Goal: Check status: Check status

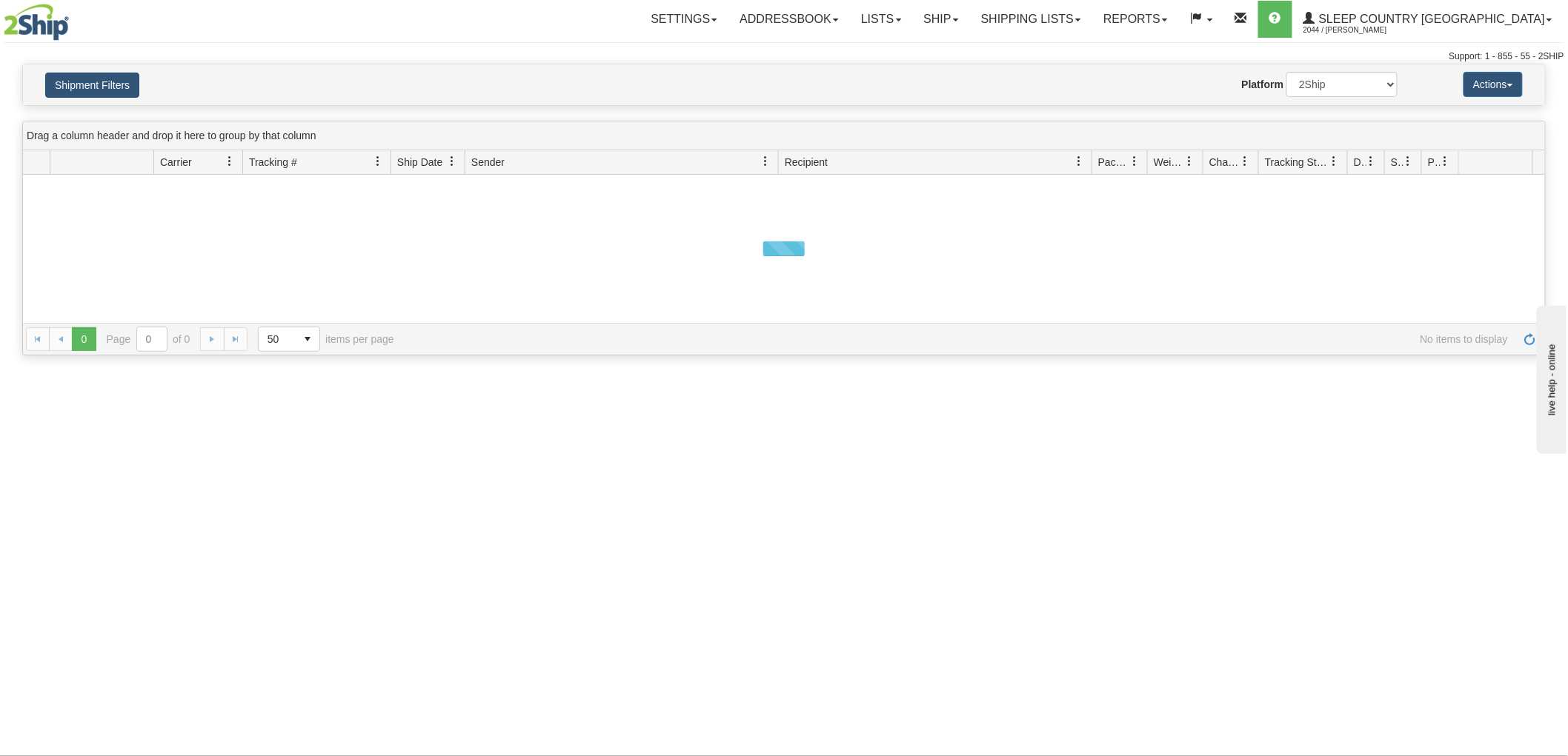
click at [110, 84] on button "Shipment Filters" at bounding box center [92, 84] width 94 height 25
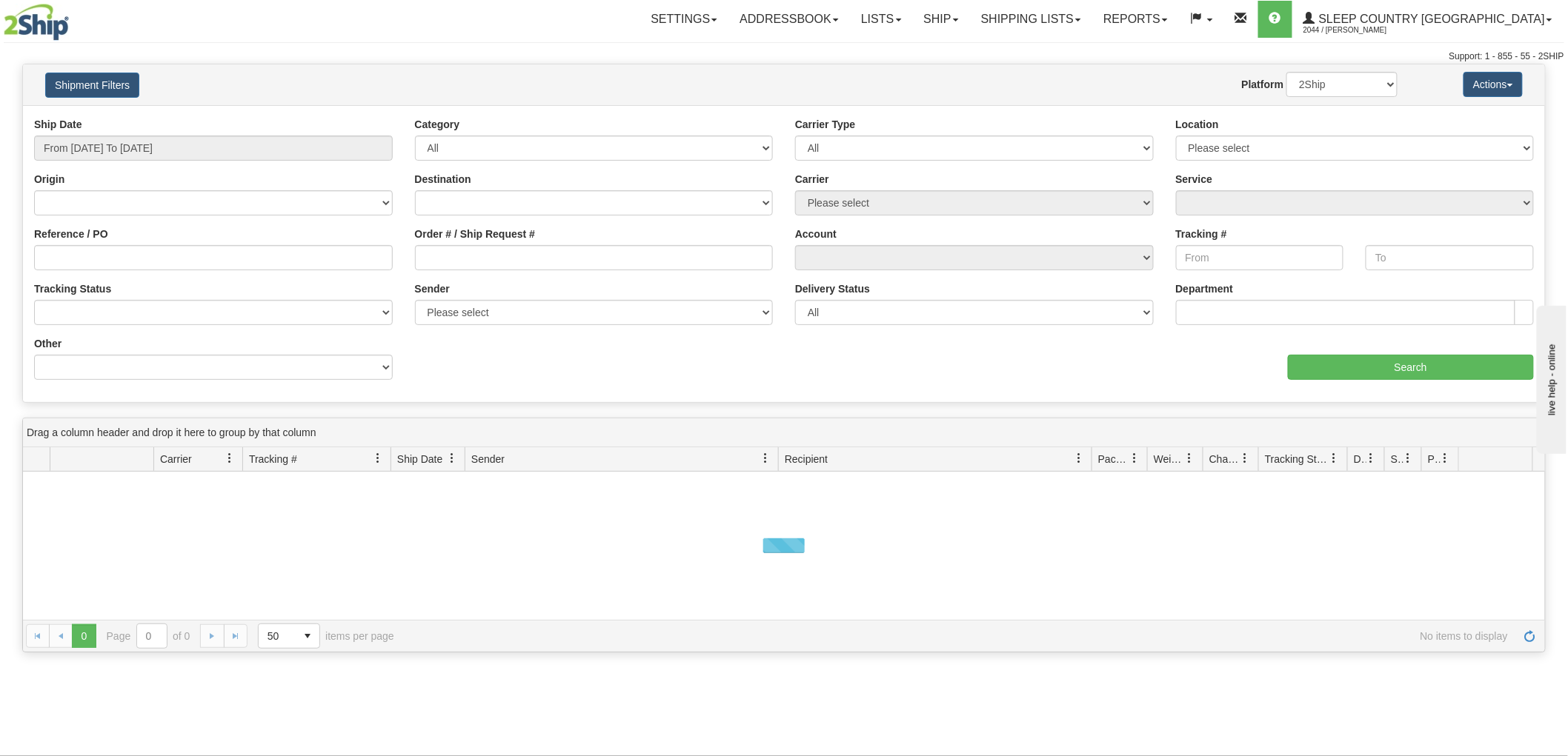
drag, startPoint x: 143, startPoint y: 133, endPoint x: 157, endPoint y: 142, distance: 16.6
click at [144, 133] on div "Ship Date From [DATE] To [DATE]" at bounding box center [213, 139] width 358 height 43
click at [157, 142] on input "From [DATE] To [DATE]" at bounding box center [213, 148] width 358 height 25
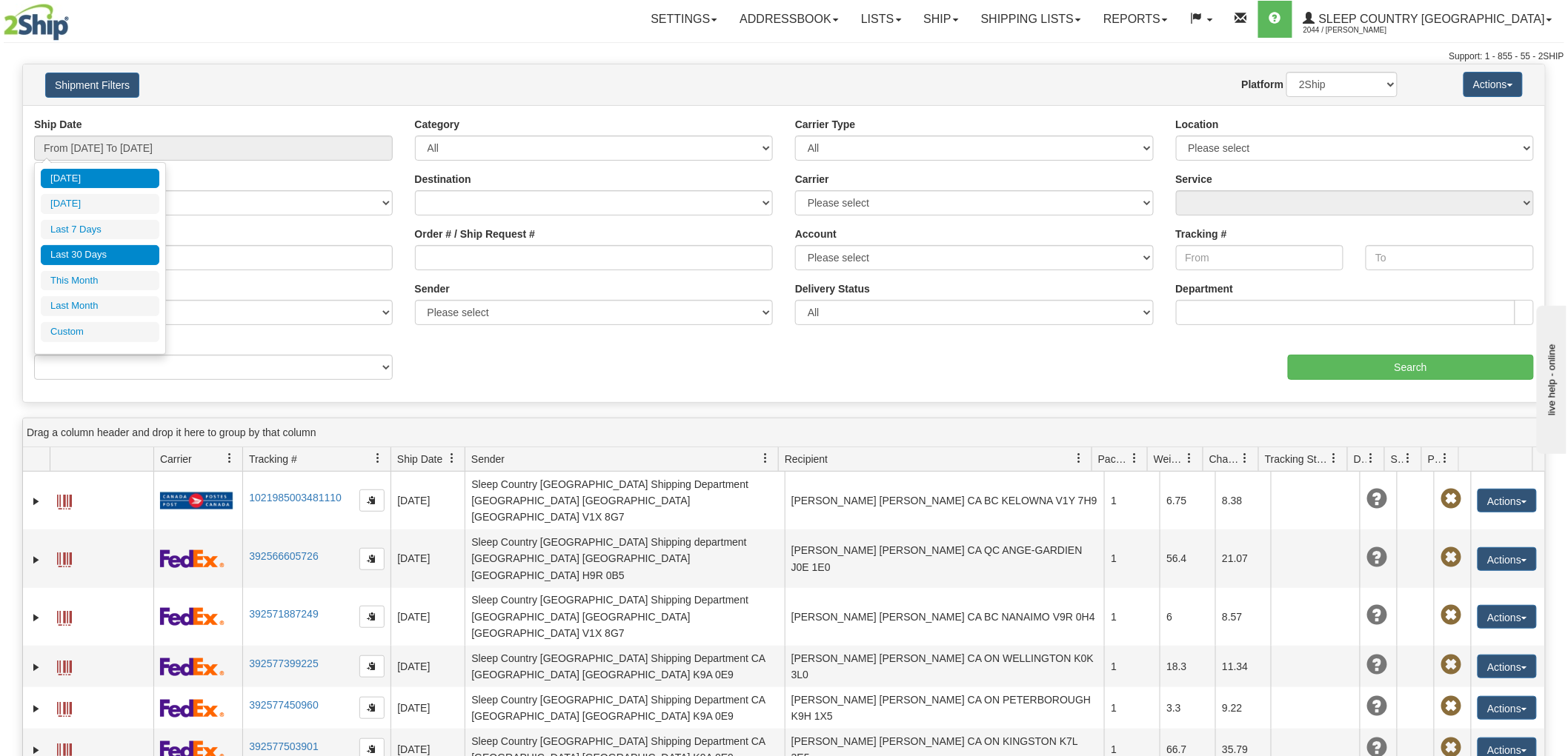
click at [105, 251] on li "Last 30 Days" at bounding box center [100, 255] width 118 height 20
type input "From [DATE] To [DATE]"
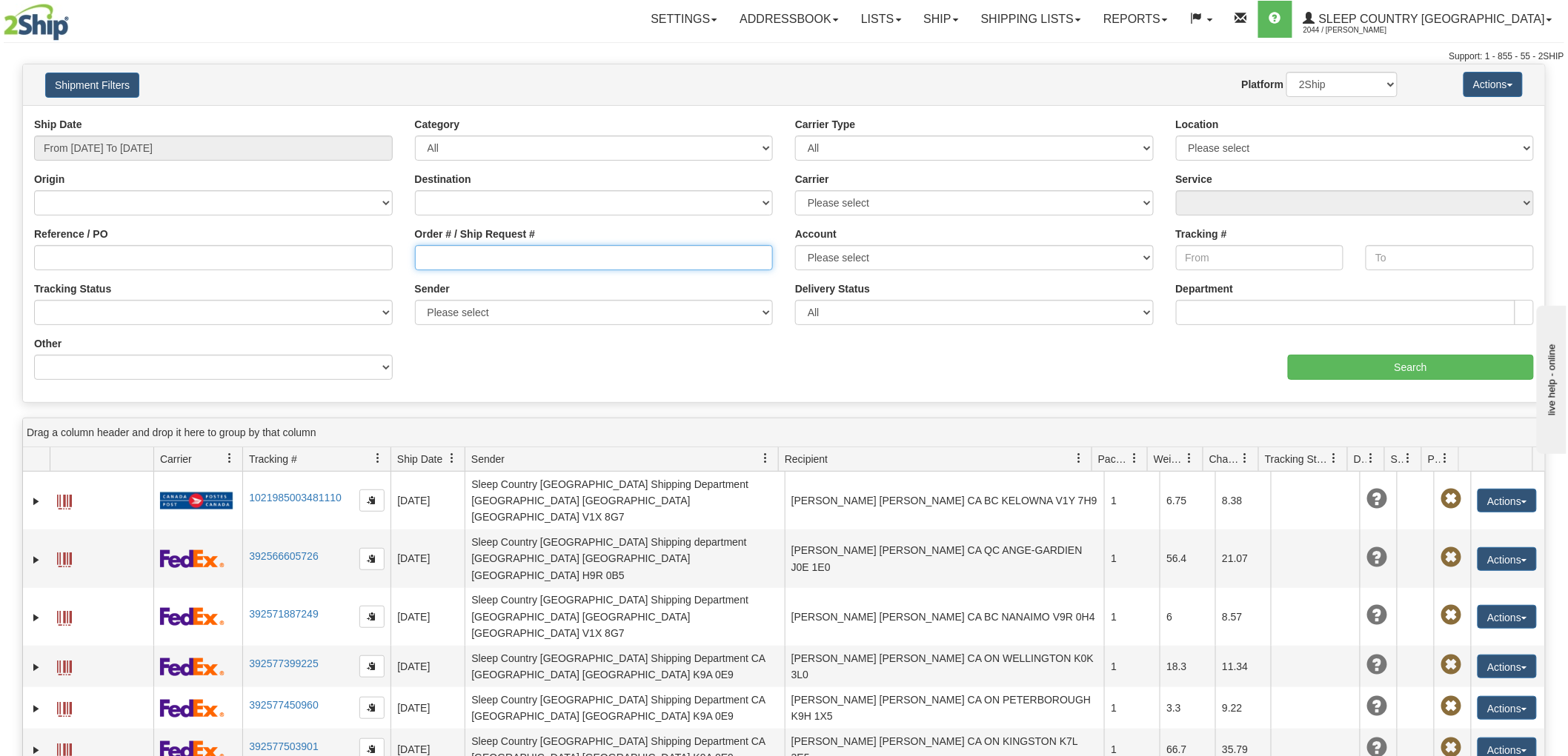
click at [557, 270] on input "Order # / Ship Request #" at bounding box center [594, 258] width 358 height 25
paste input "9000I012349"
type input "9000I012349"
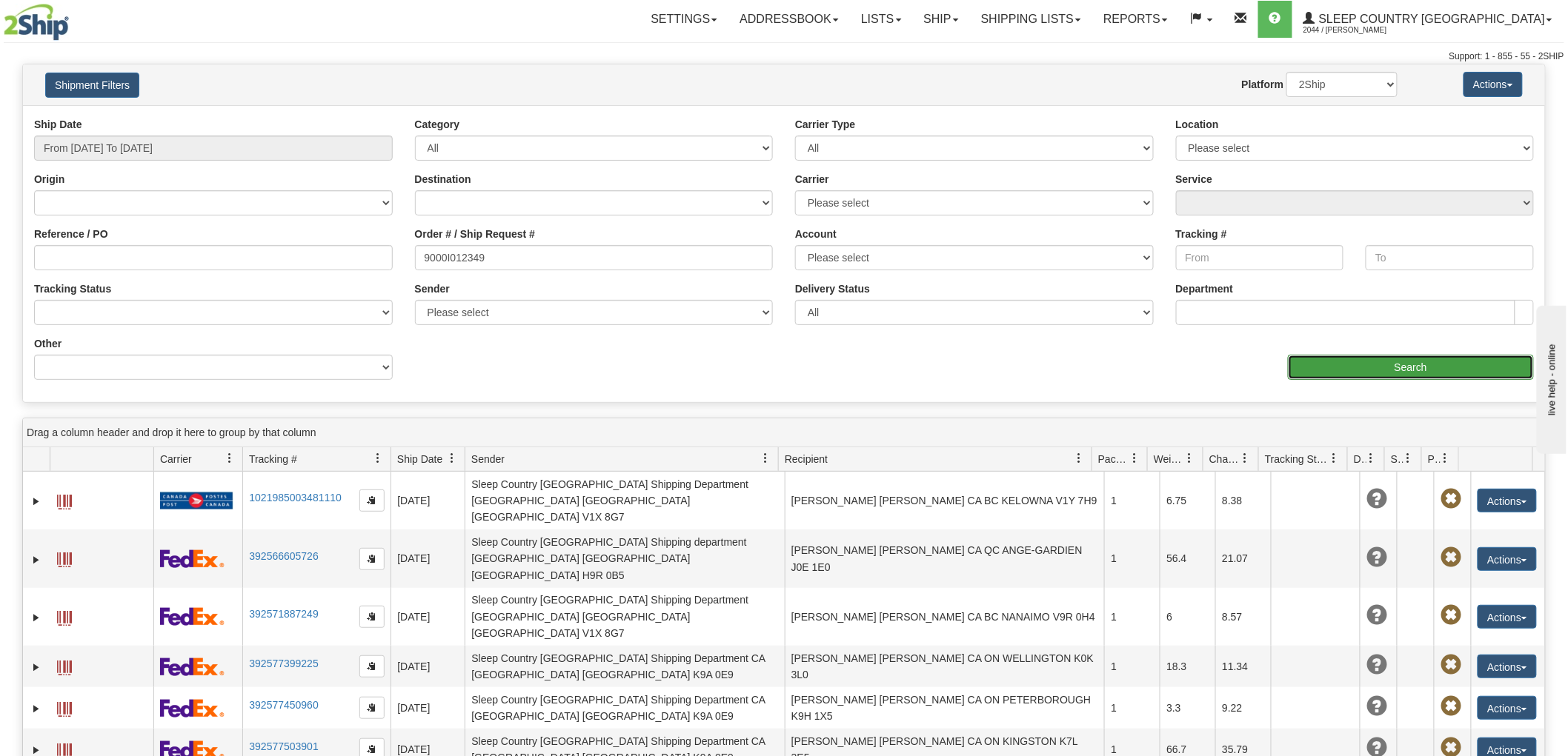
click at [1337, 357] on input "Search" at bounding box center [1411, 367] width 246 height 25
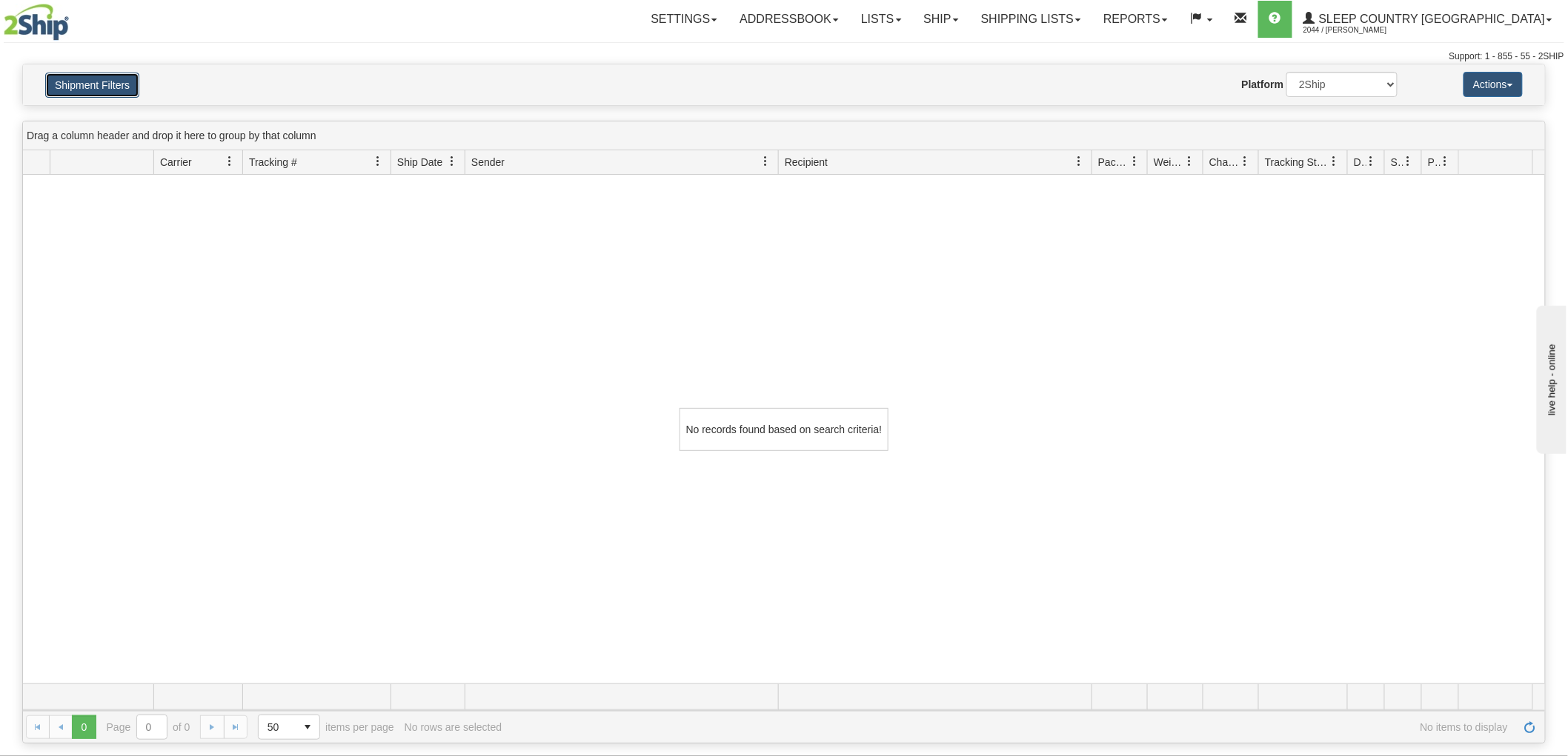
click at [123, 86] on button "Shipment Filters" at bounding box center [92, 84] width 94 height 25
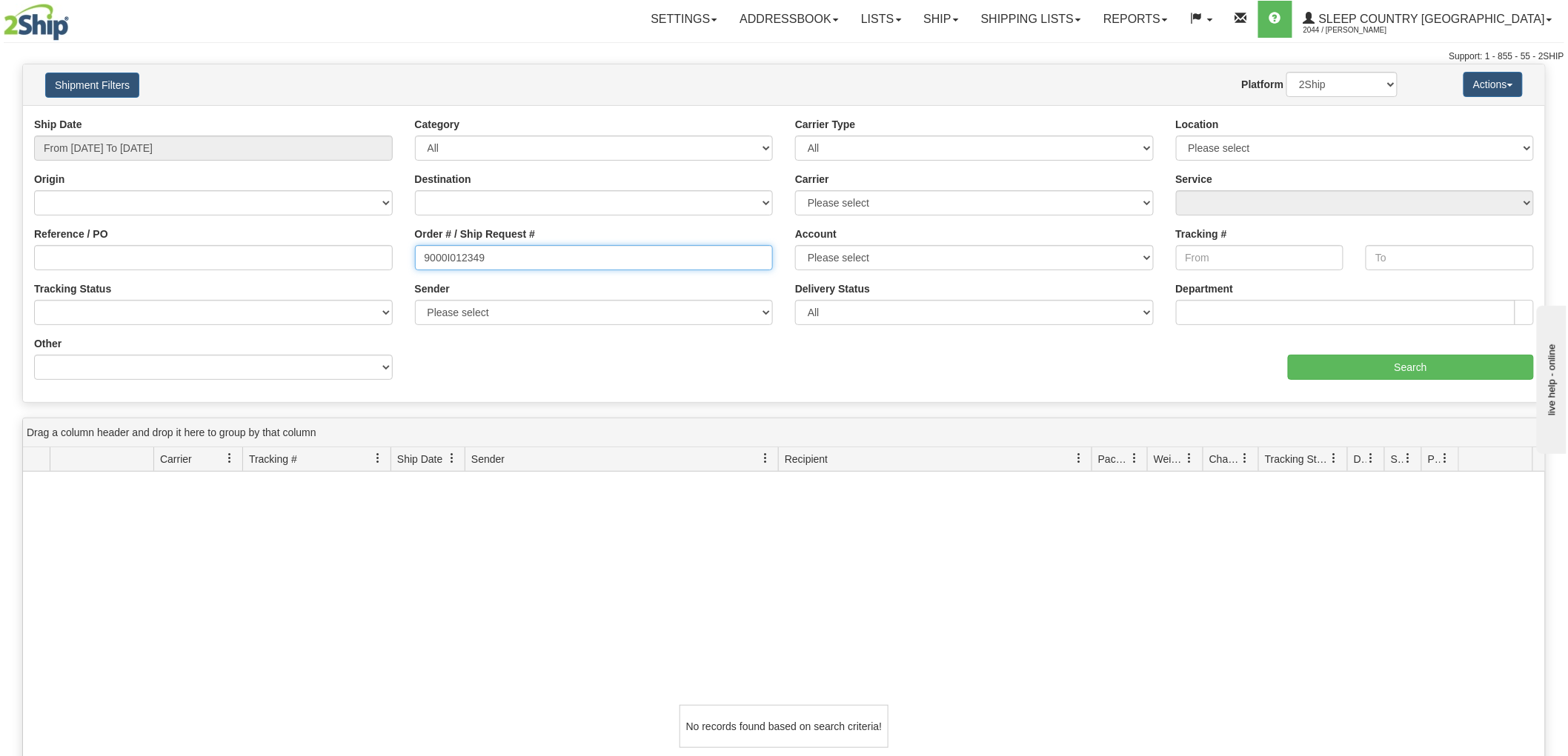
click at [575, 256] on input "9000I012349" at bounding box center [594, 258] width 358 height 25
click at [262, 261] on input "Reference / PO" at bounding box center [213, 258] width 358 height 25
paste input "9000I012349"
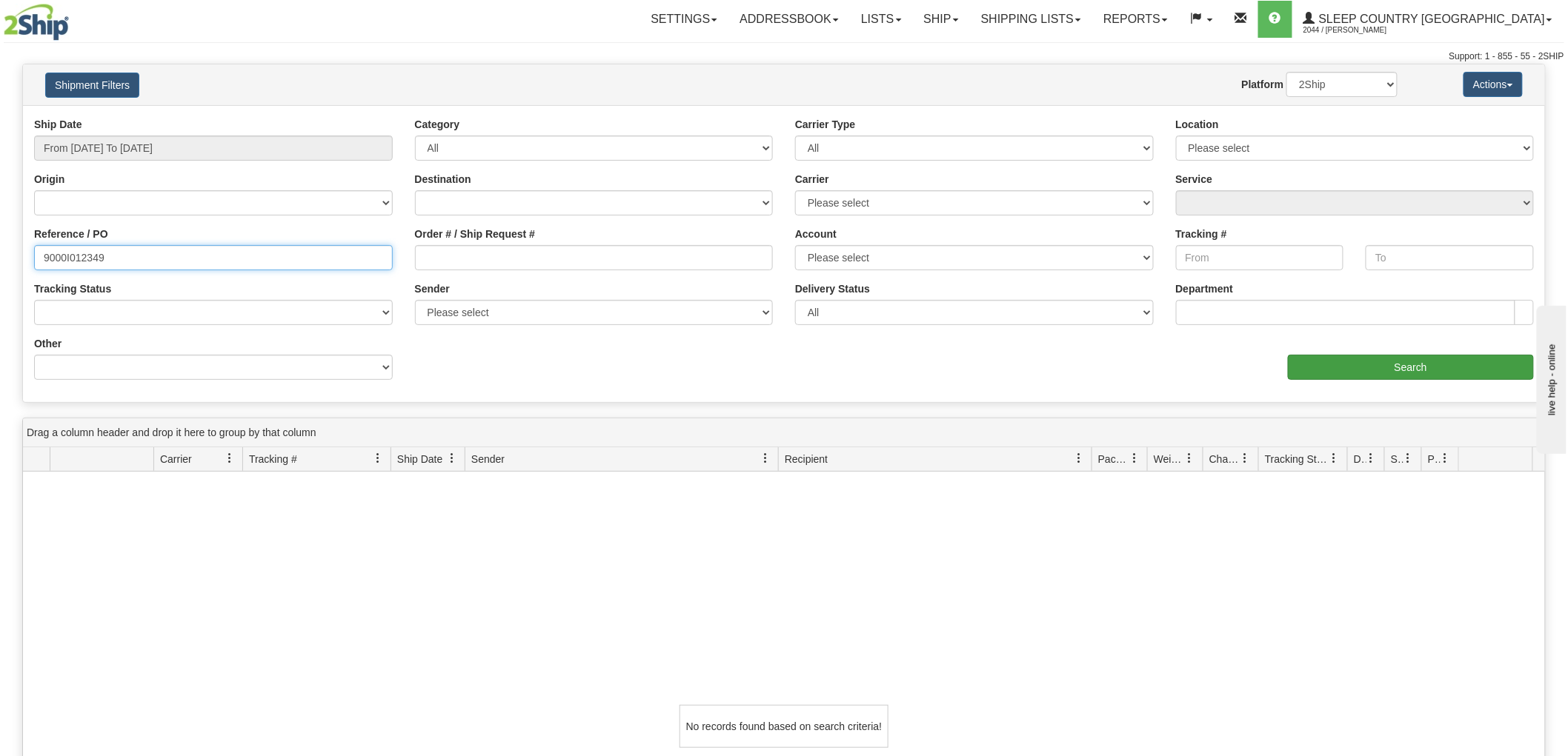
type input "9000I012349"
click at [1390, 367] on input "Search" at bounding box center [1411, 367] width 246 height 25
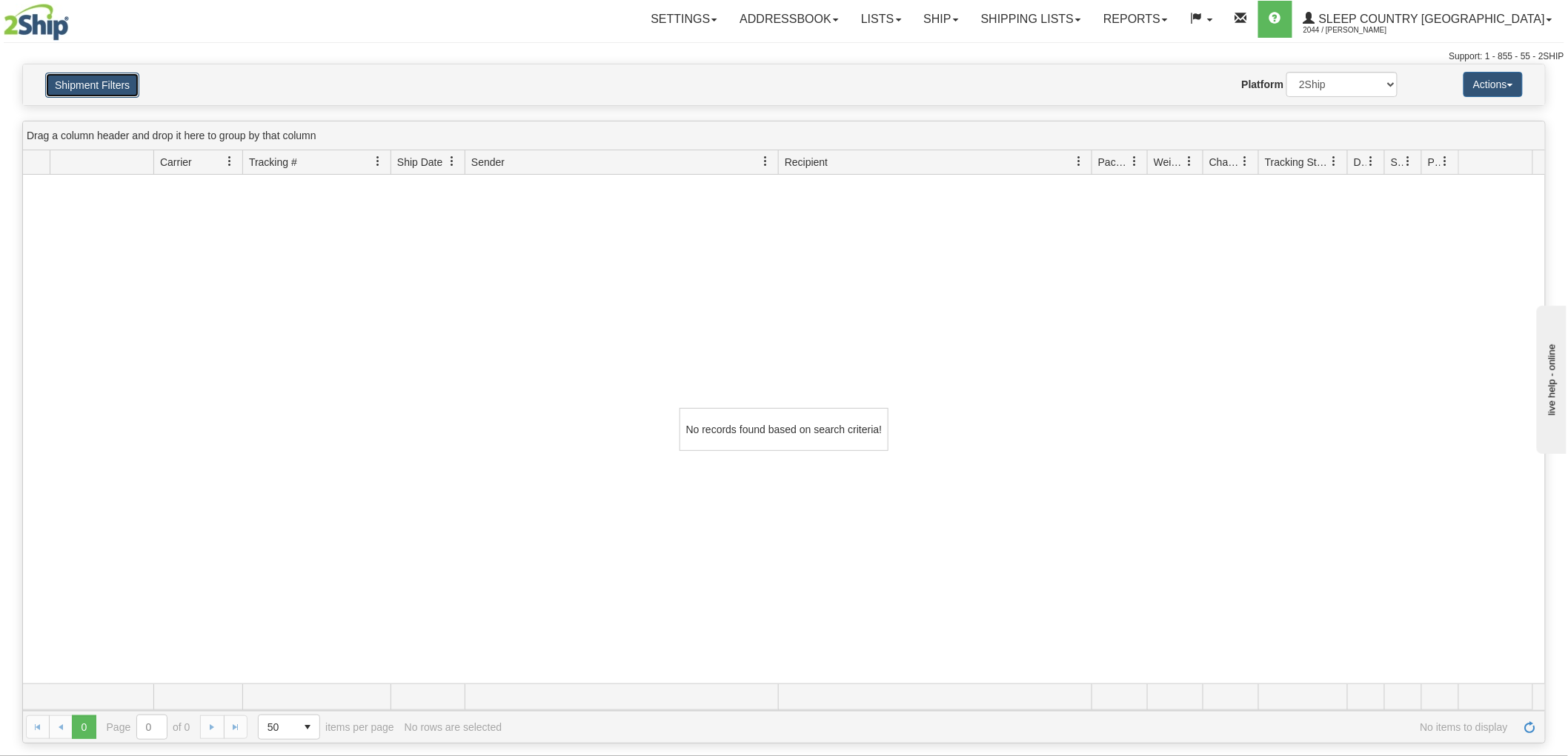
click at [98, 77] on button "Shipment Filters" at bounding box center [92, 84] width 94 height 25
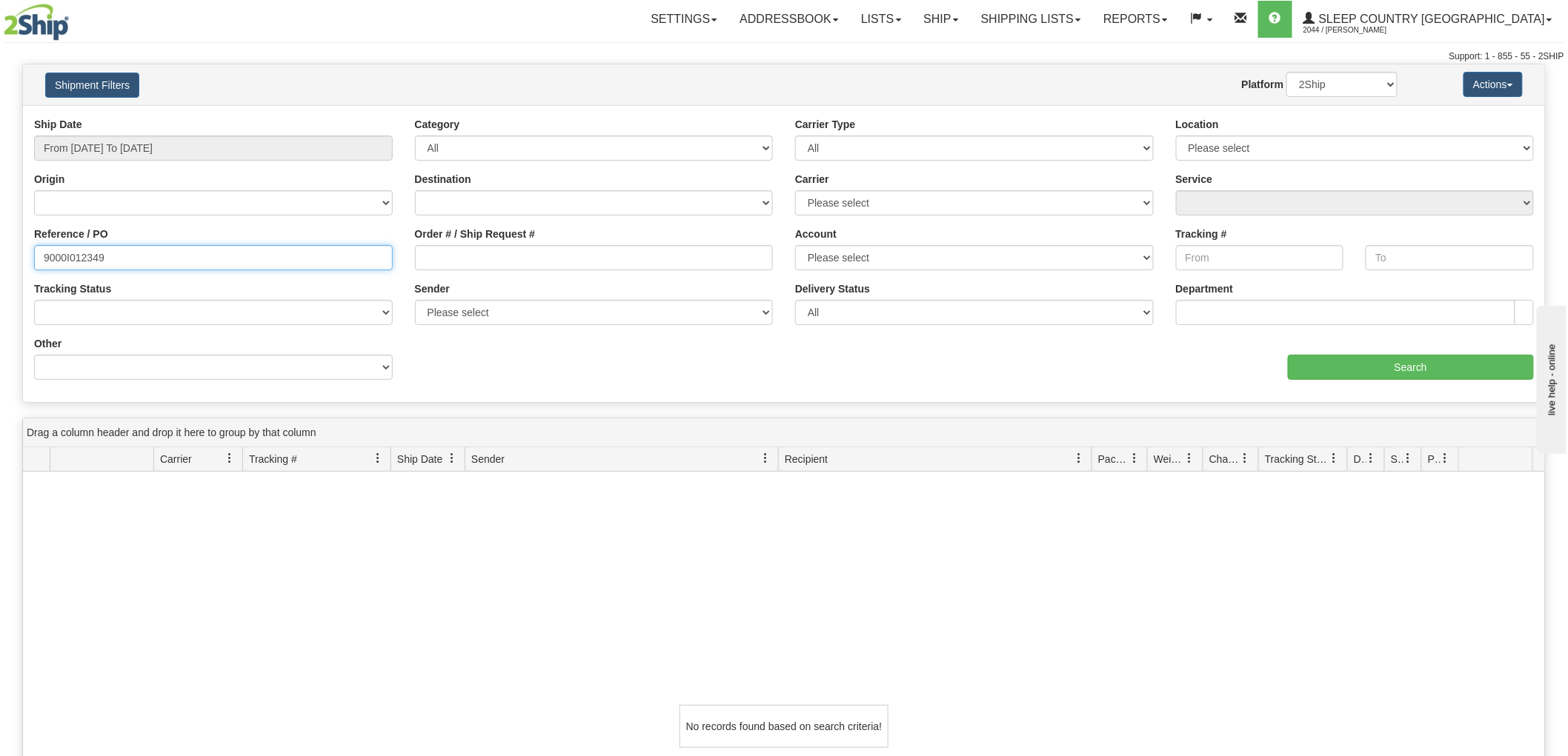
click at [173, 248] on input "9000I012349" at bounding box center [213, 258] width 358 height 25
paste input "9000I012349"
type input "9000I012349"
click at [528, 256] on input "Order # / Ship Request #" at bounding box center [594, 258] width 358 height 25
paste input "9000I012349"
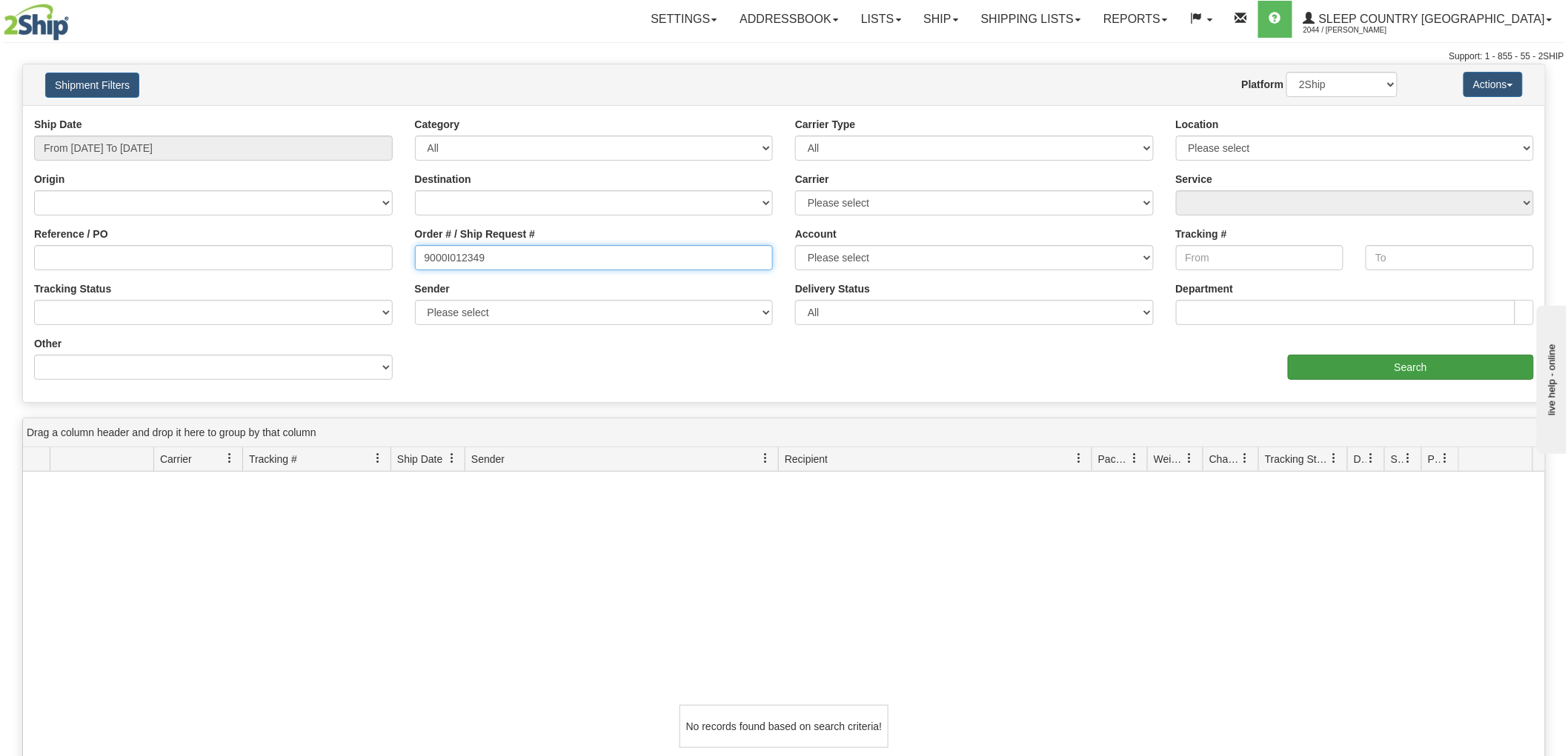
type input "9000I012349"
click at [1345, 357] on input "Search" at bounding box center [1411, 367] width 246 height 25
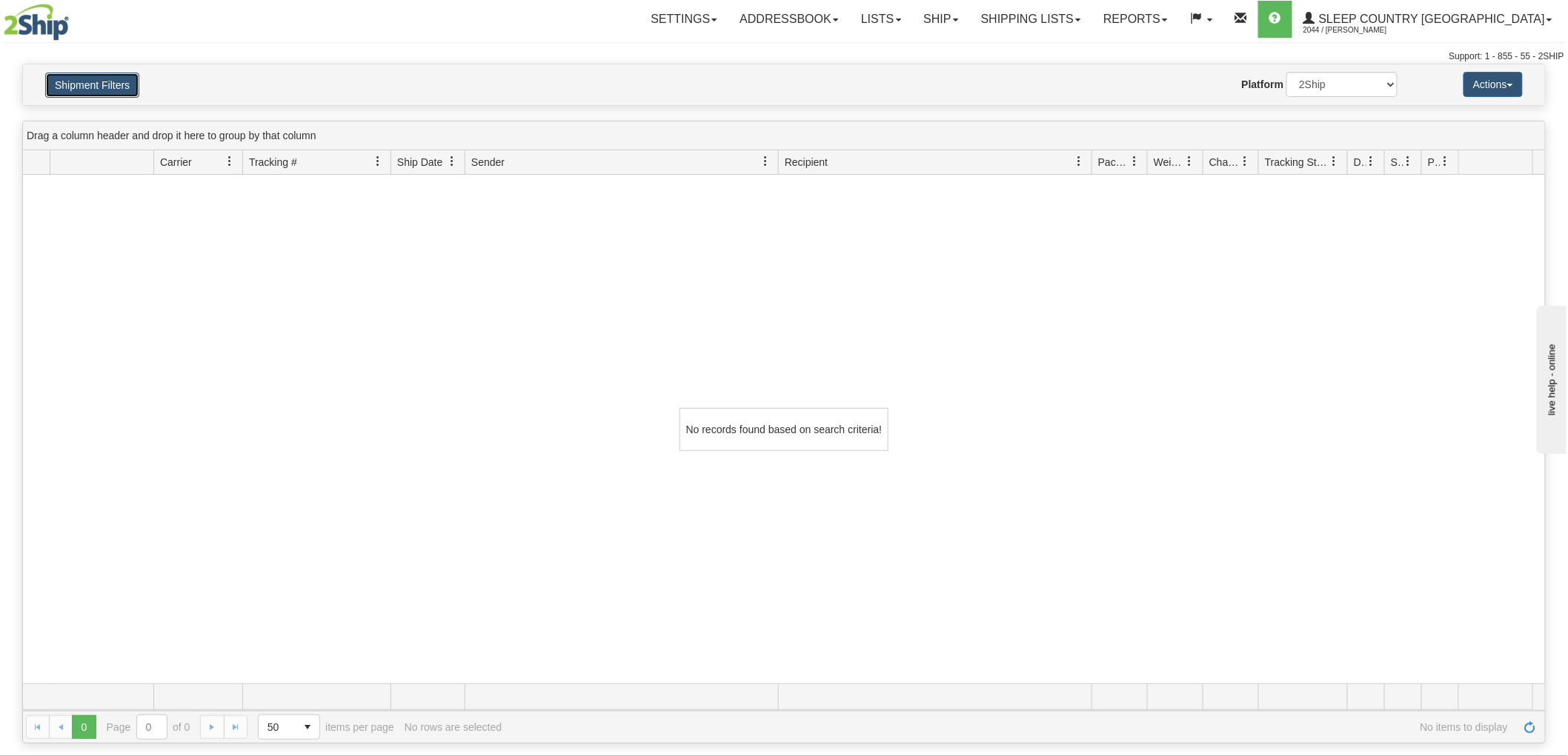
click at [69, 89] on button "Shipment Filters" at bounding box center [92, 84] width 94 height 25
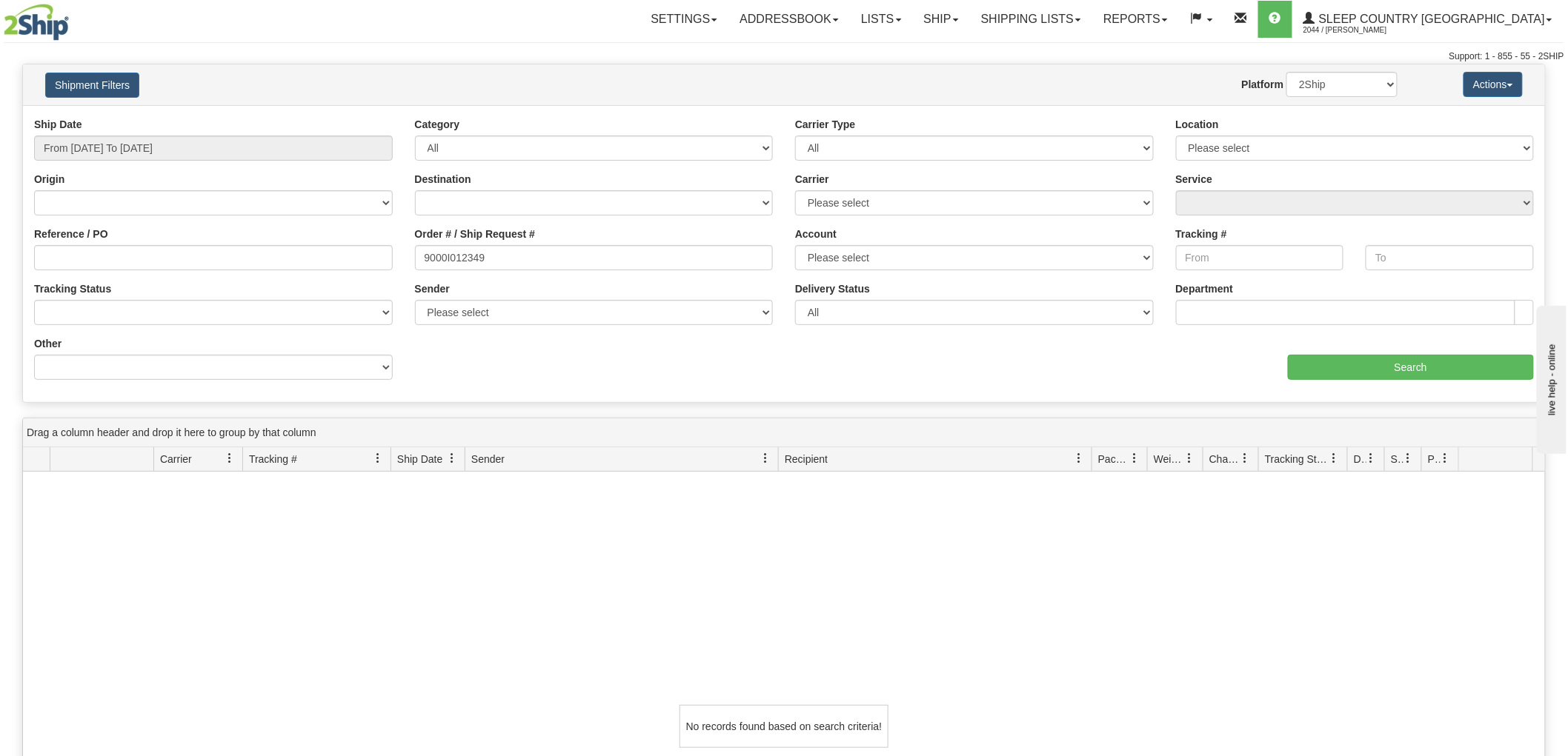
click at [104, 587] on div "No records found based on search criteria!" at bounding box center [783, 726] width 1522 height 509
